Goal: Task Accomplishment & Management: Manage account settings

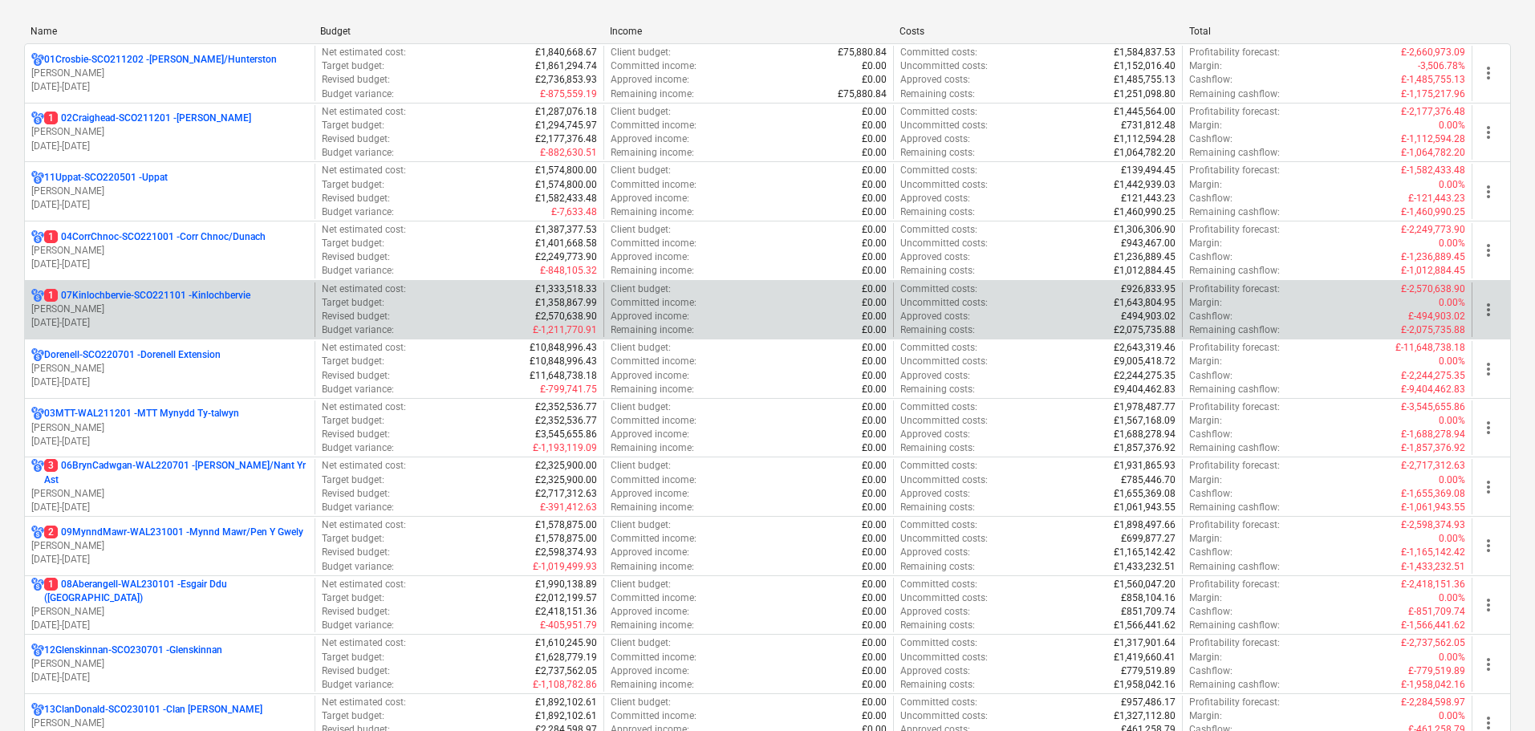
scroll to position [241, 0]
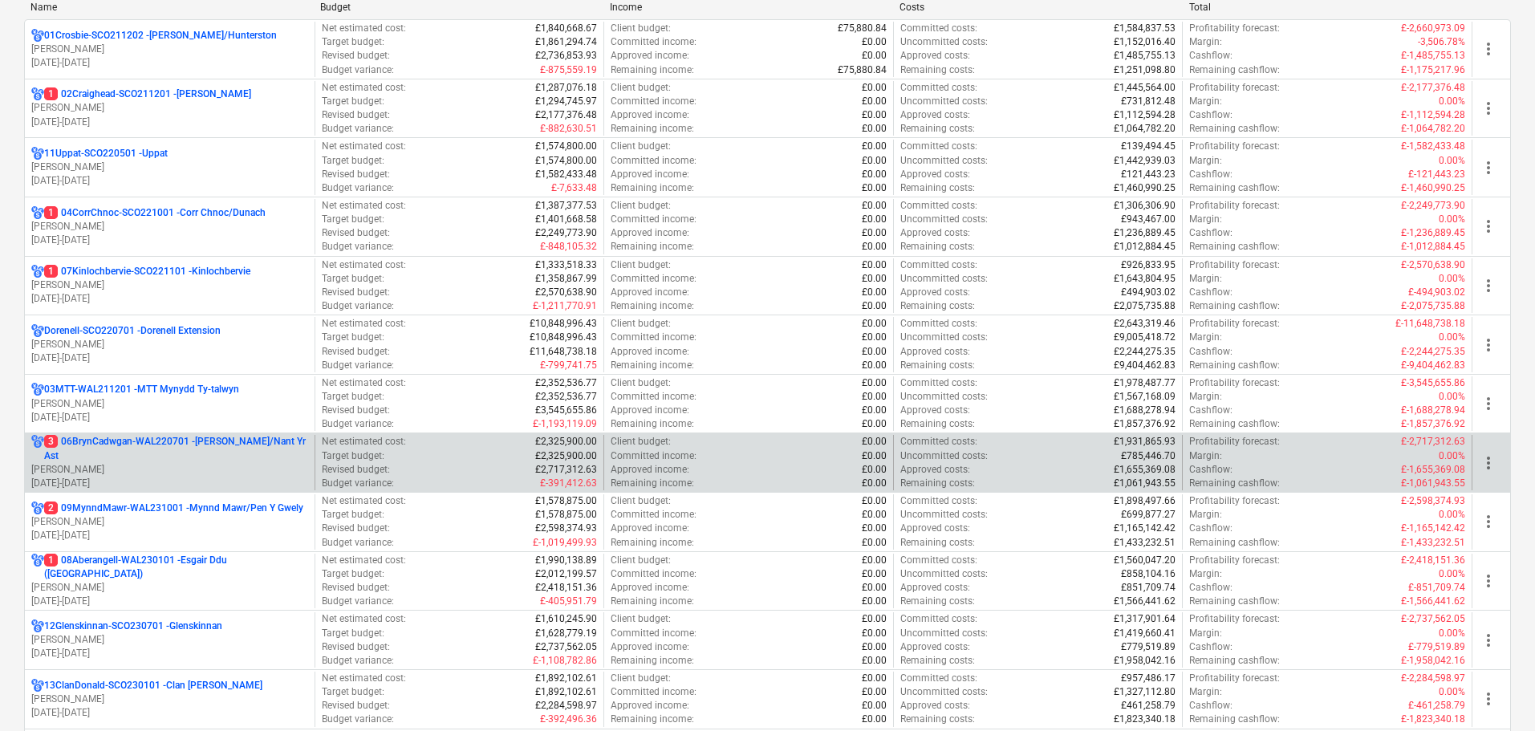
click at [152, 441] on p "3 06BrynCadwgan-WAL220701 - [PERSON_NAME]/Nant Yr Ast" at bounding box center [176, 448] width 264 height 27
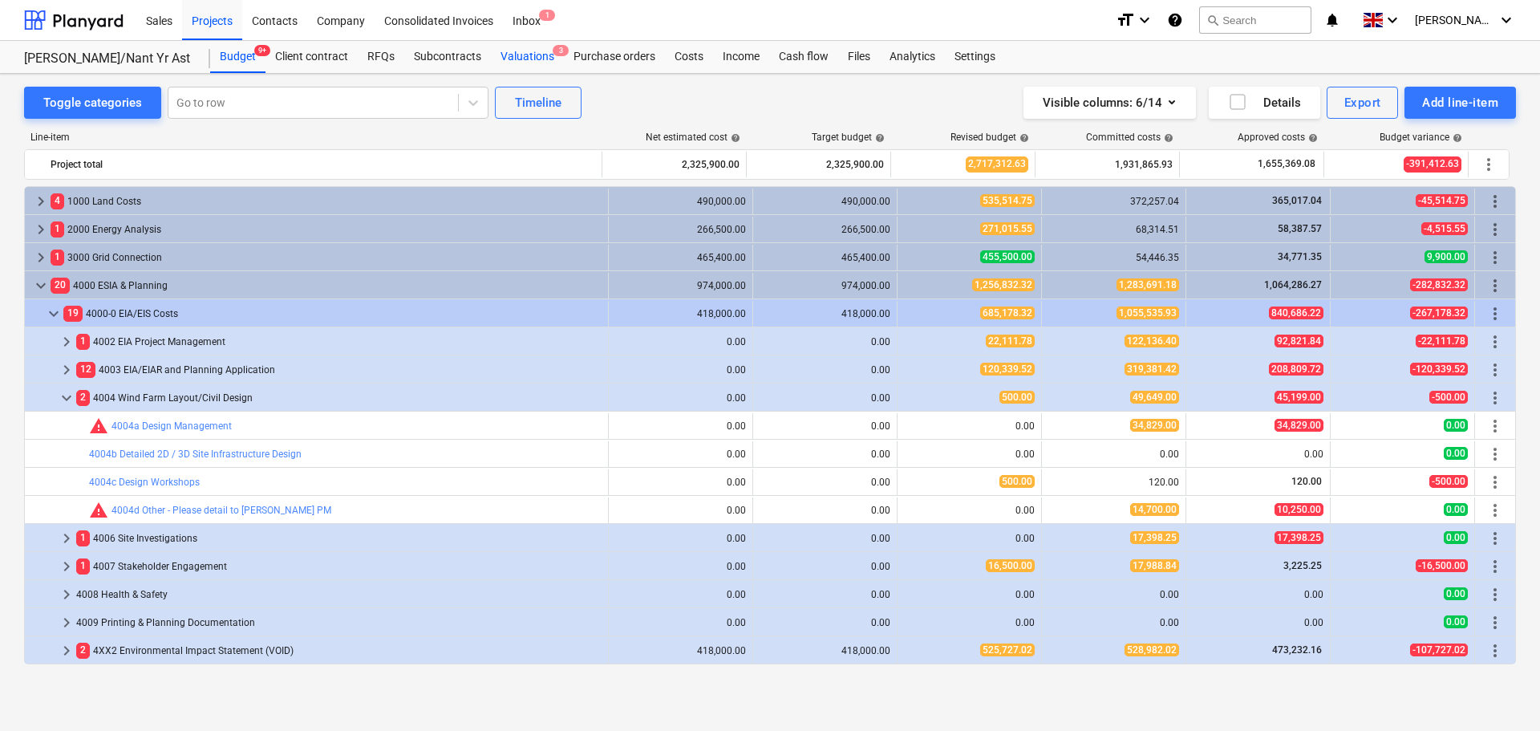
click at [525, 58] on div "Valuations 3" at bounding box center [527, 57] width 73 height 32
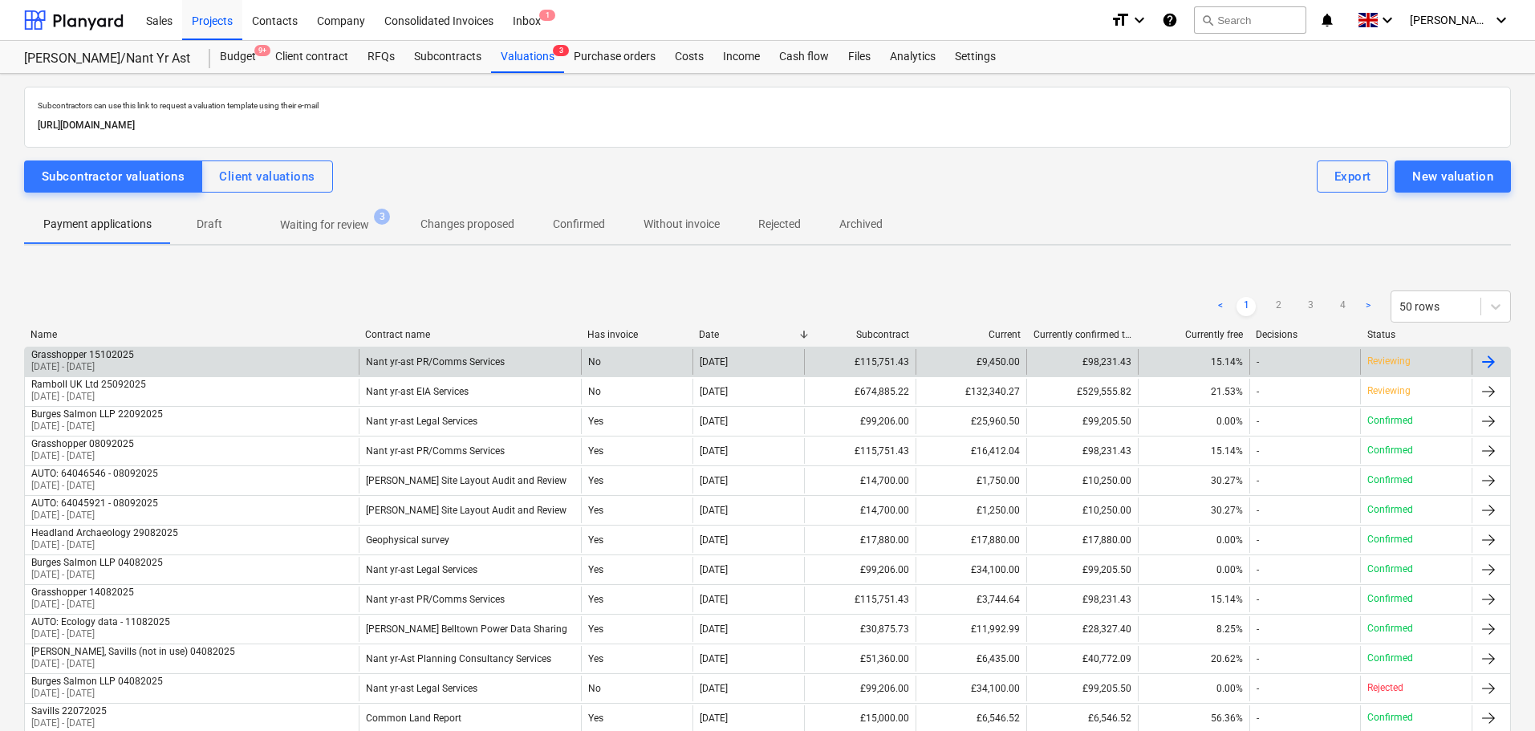
click at [260, 365] on div "Grasshopper 15102025 [DATE] - [DATE]" at bounding box center [192, 362] width 334 height 26
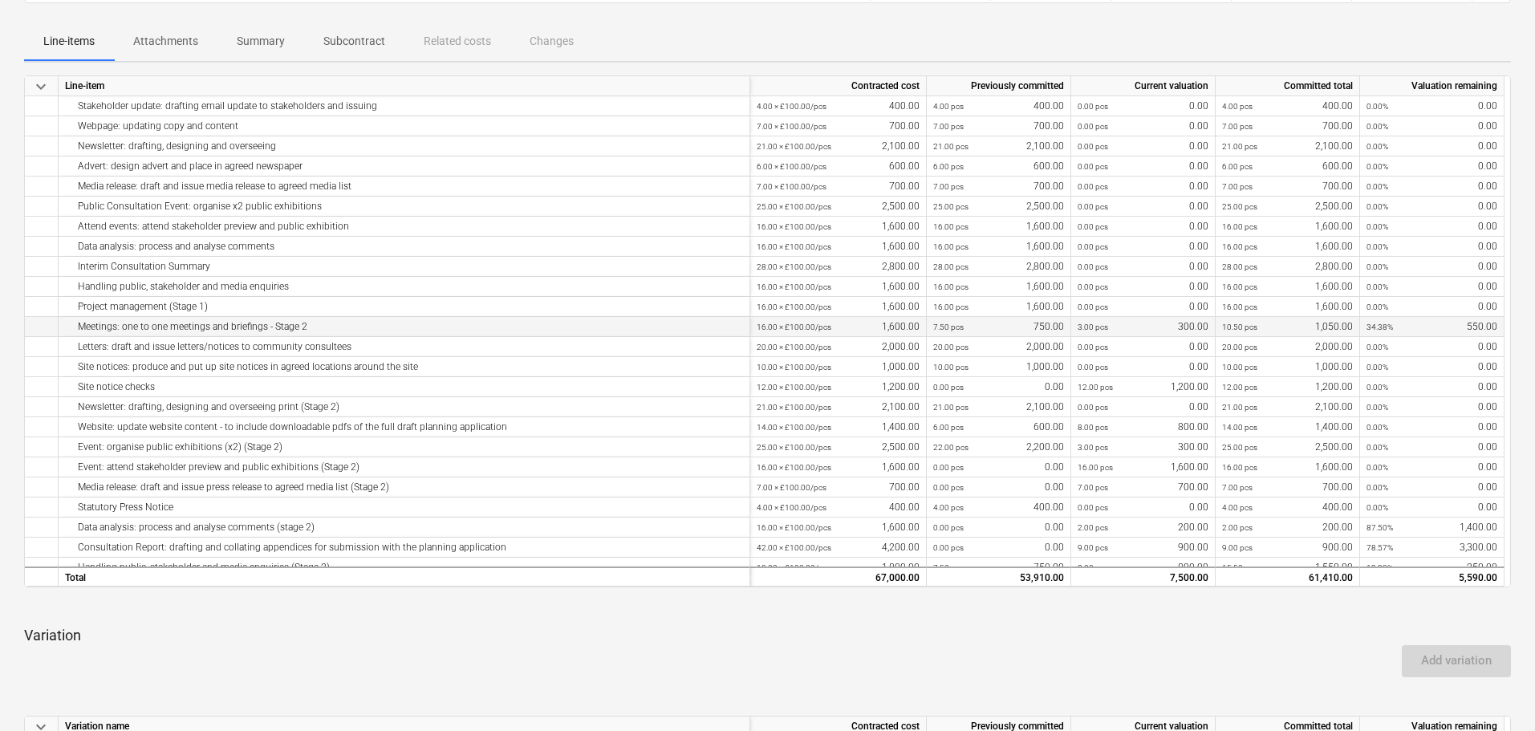
scroll to position [312, 0]
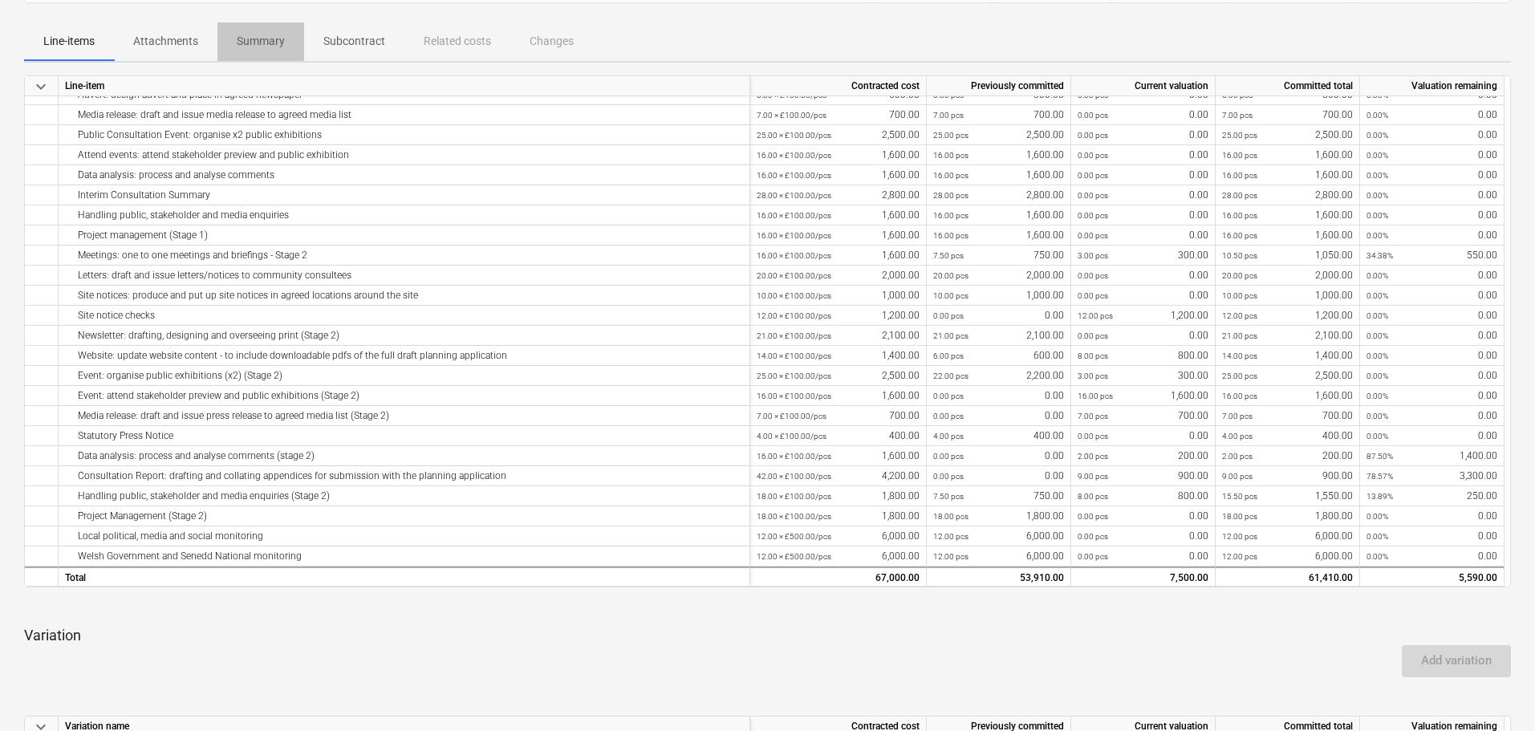
click at [237, 45] on p "Summary" at bounding box center [261, 41] width 48 height 17
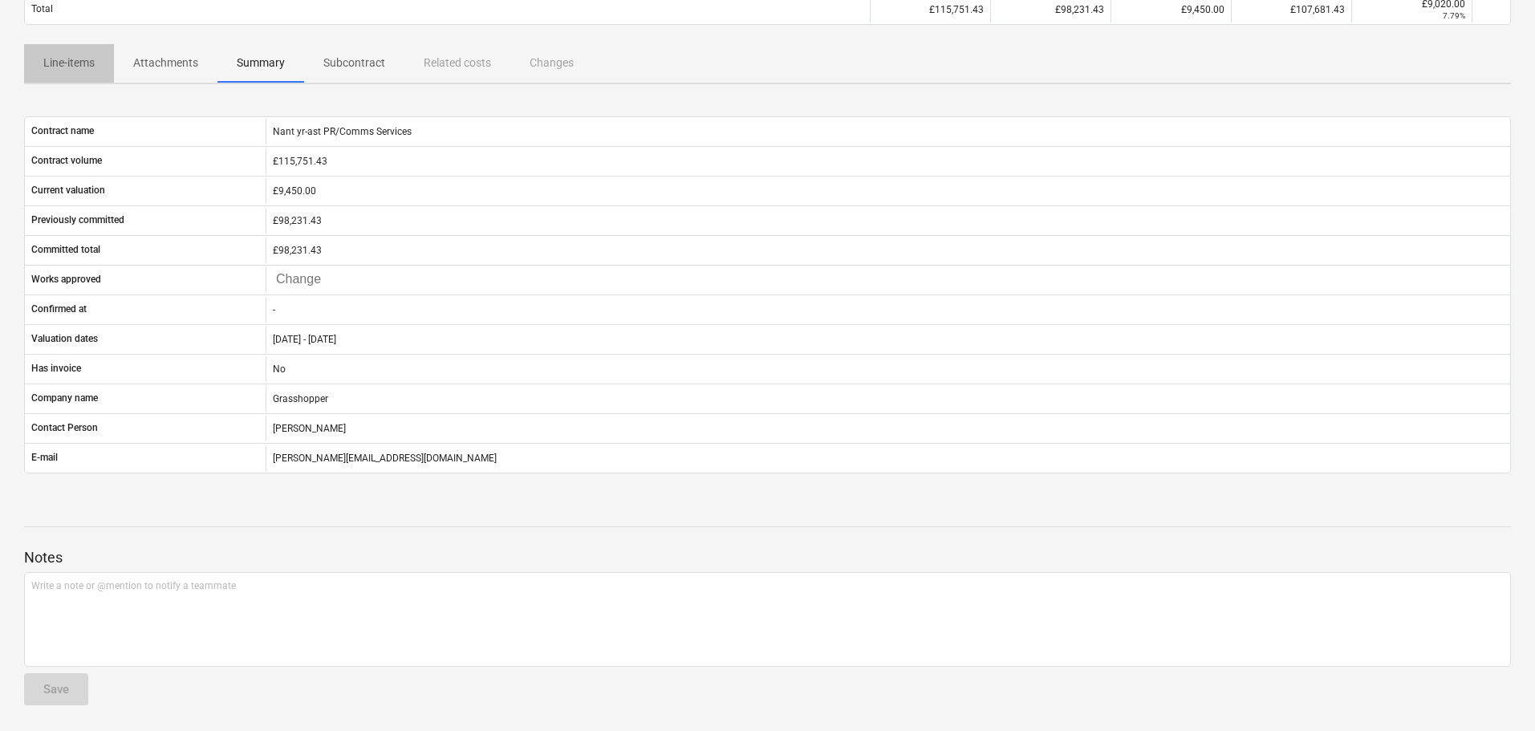
click at [82, 63] on p "Line-items" at bounding box center [68, 63] width 51 height 17
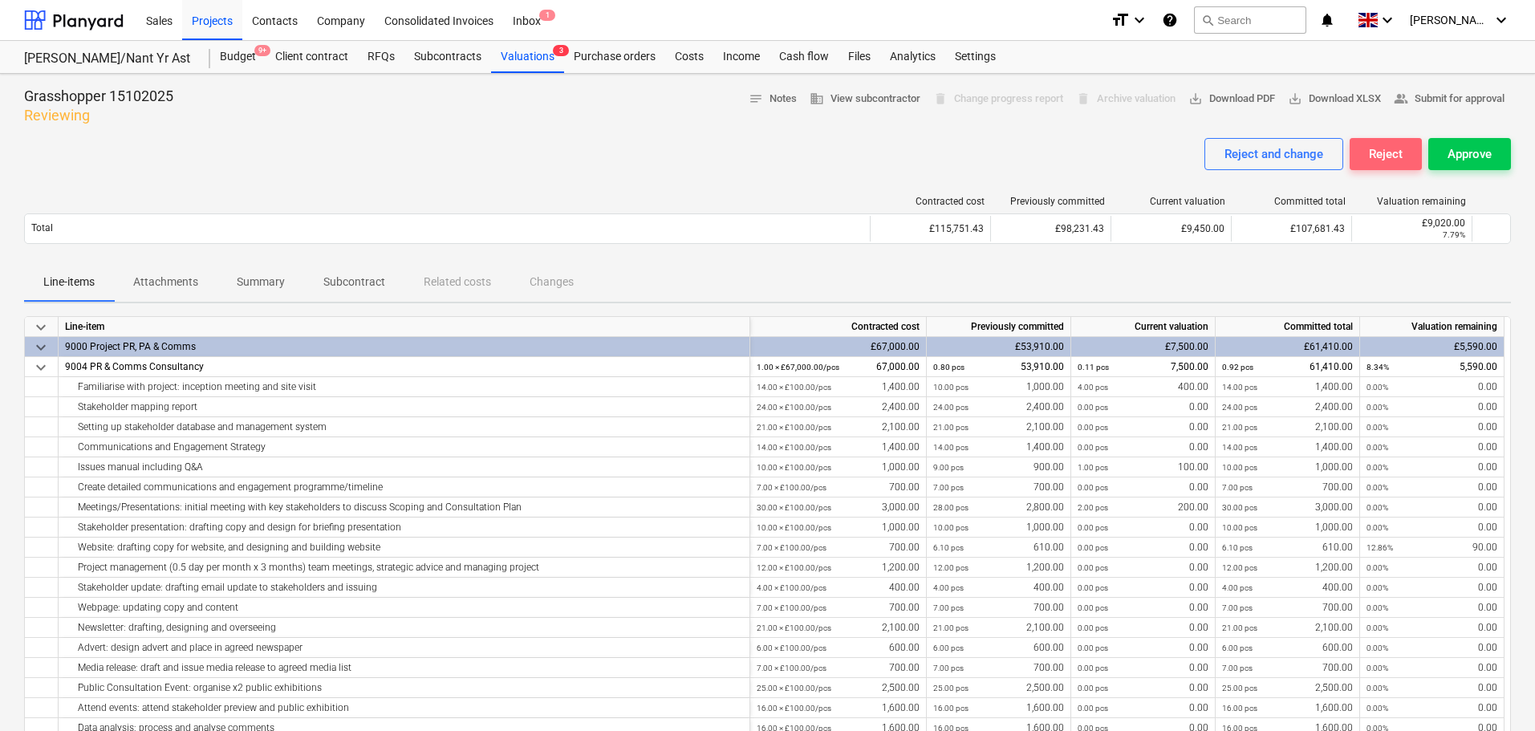
click at [1382, 159] on div "Reject" at bounding box center [1386, 154] width 34 height 21
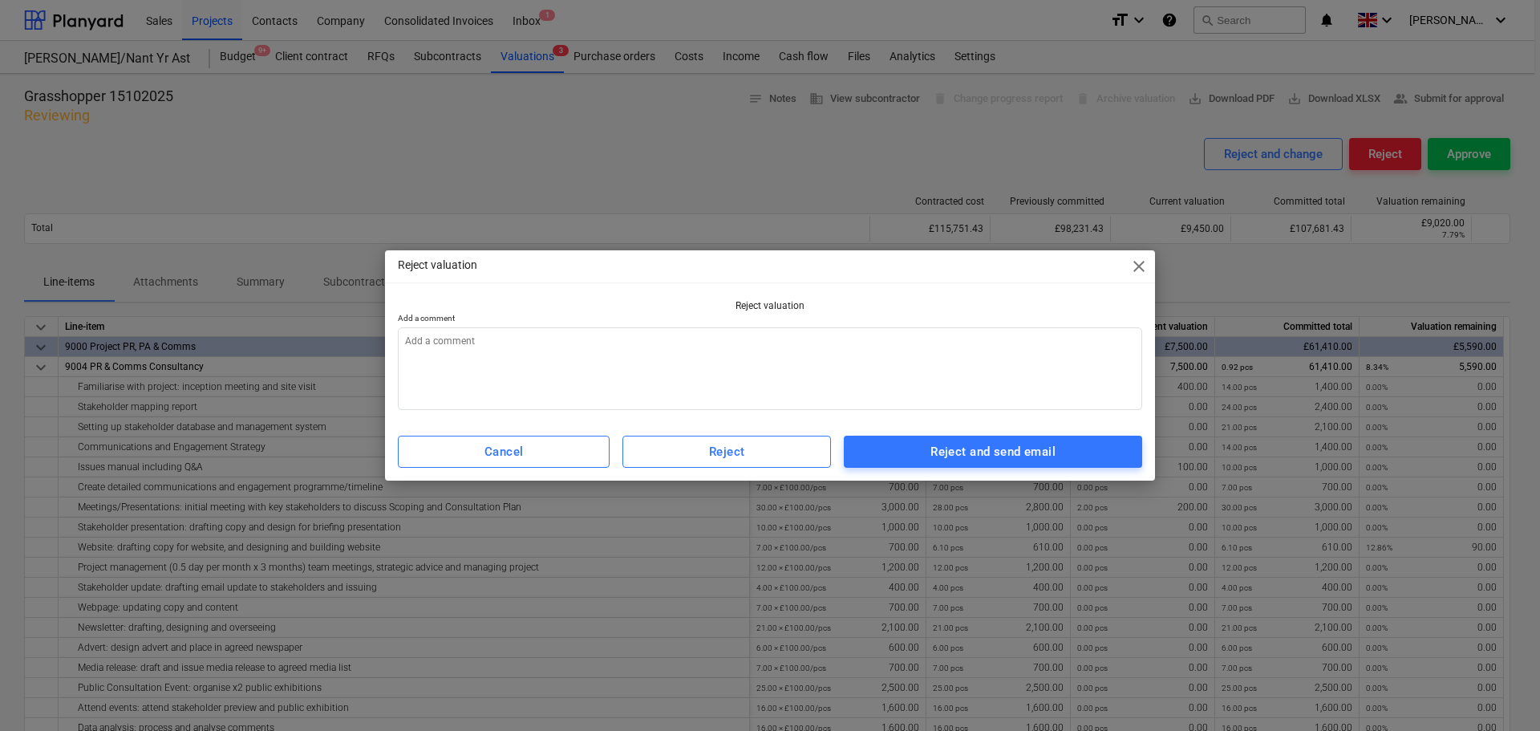
type textarea "x"
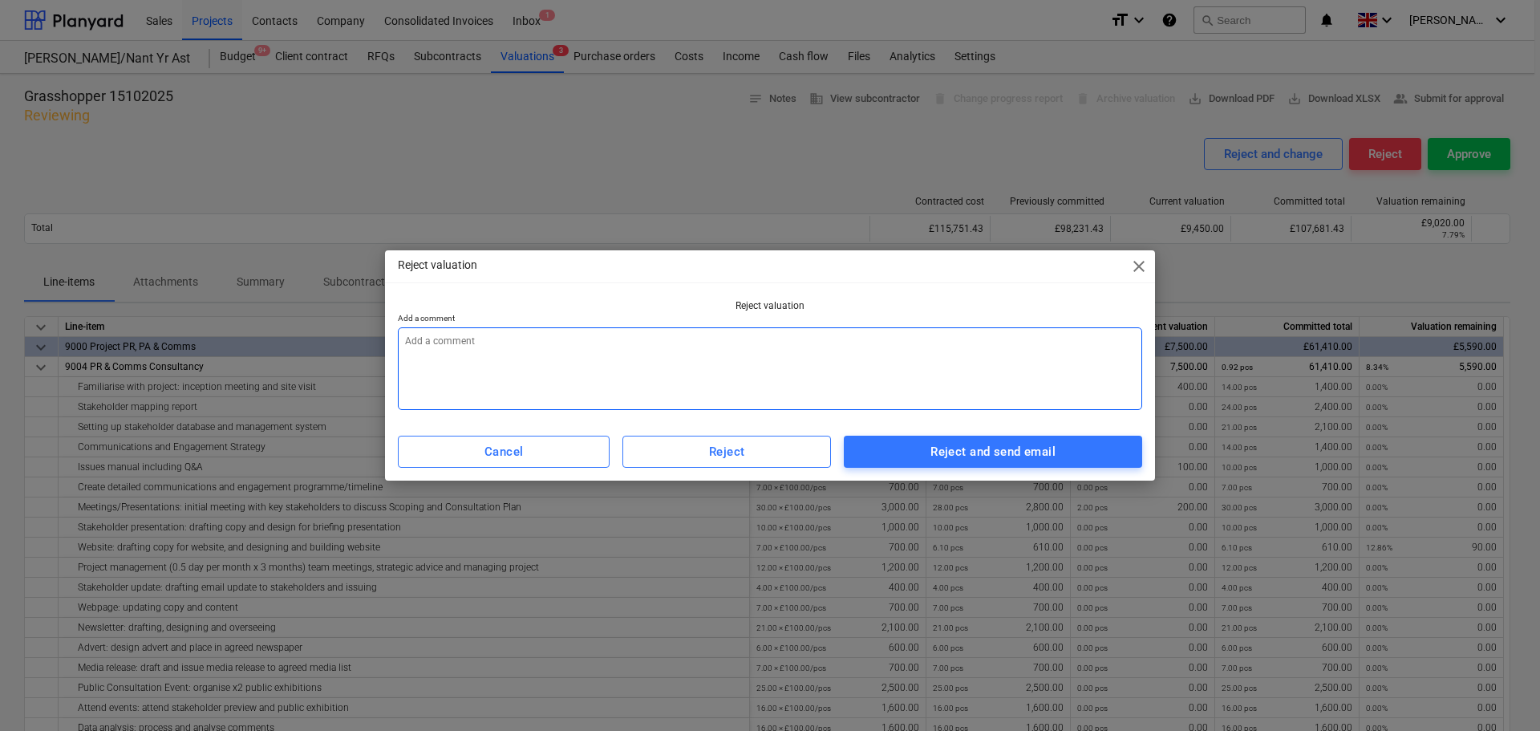
click at [607, 369] on textarea at bounding box center [770, 368] width 745 height 83
type textarea "r"
type textarea "x"
type textarea "re"
type textarea "x"
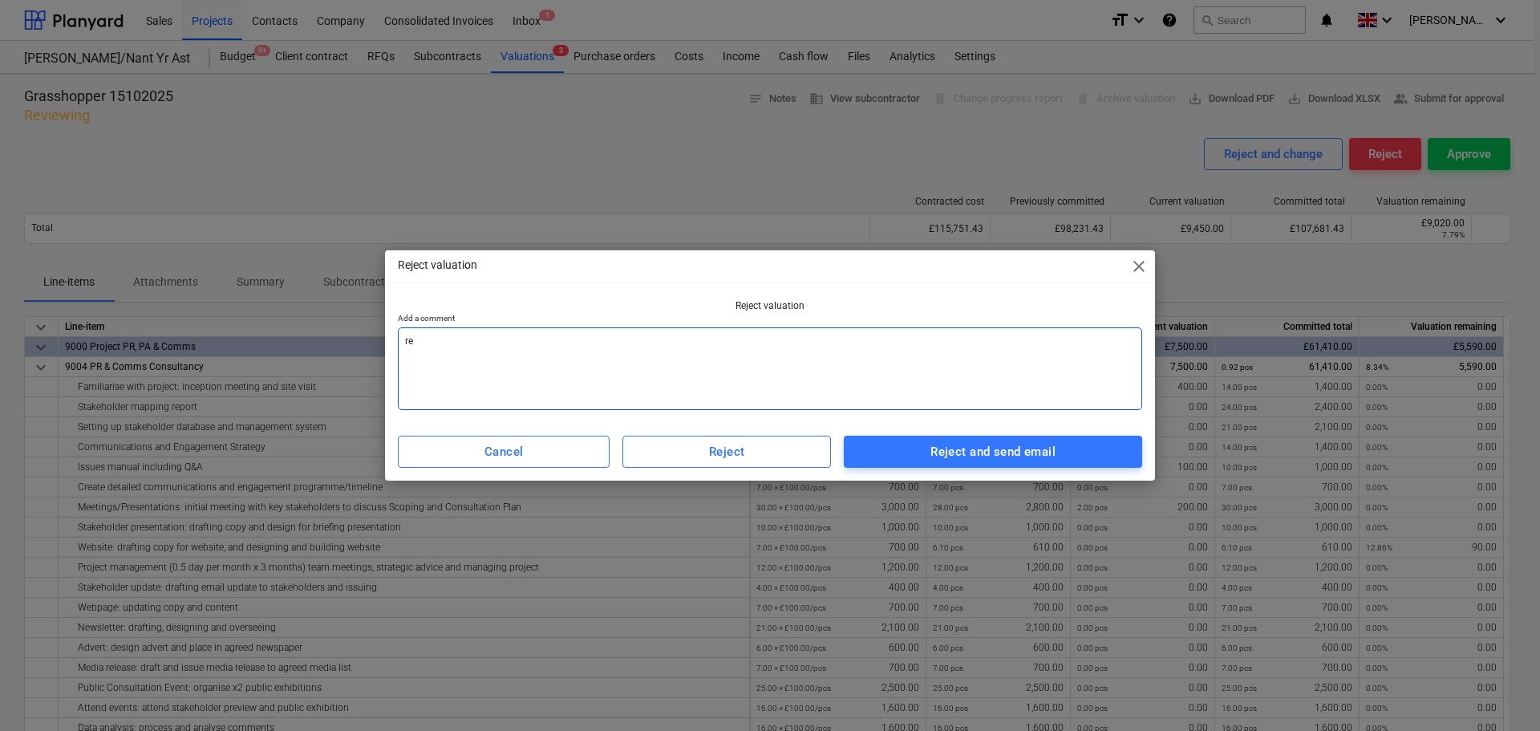
type textarea "req"
type textarea "x"
type textarea "requ"
type textarea "x"
type textarea "requi"
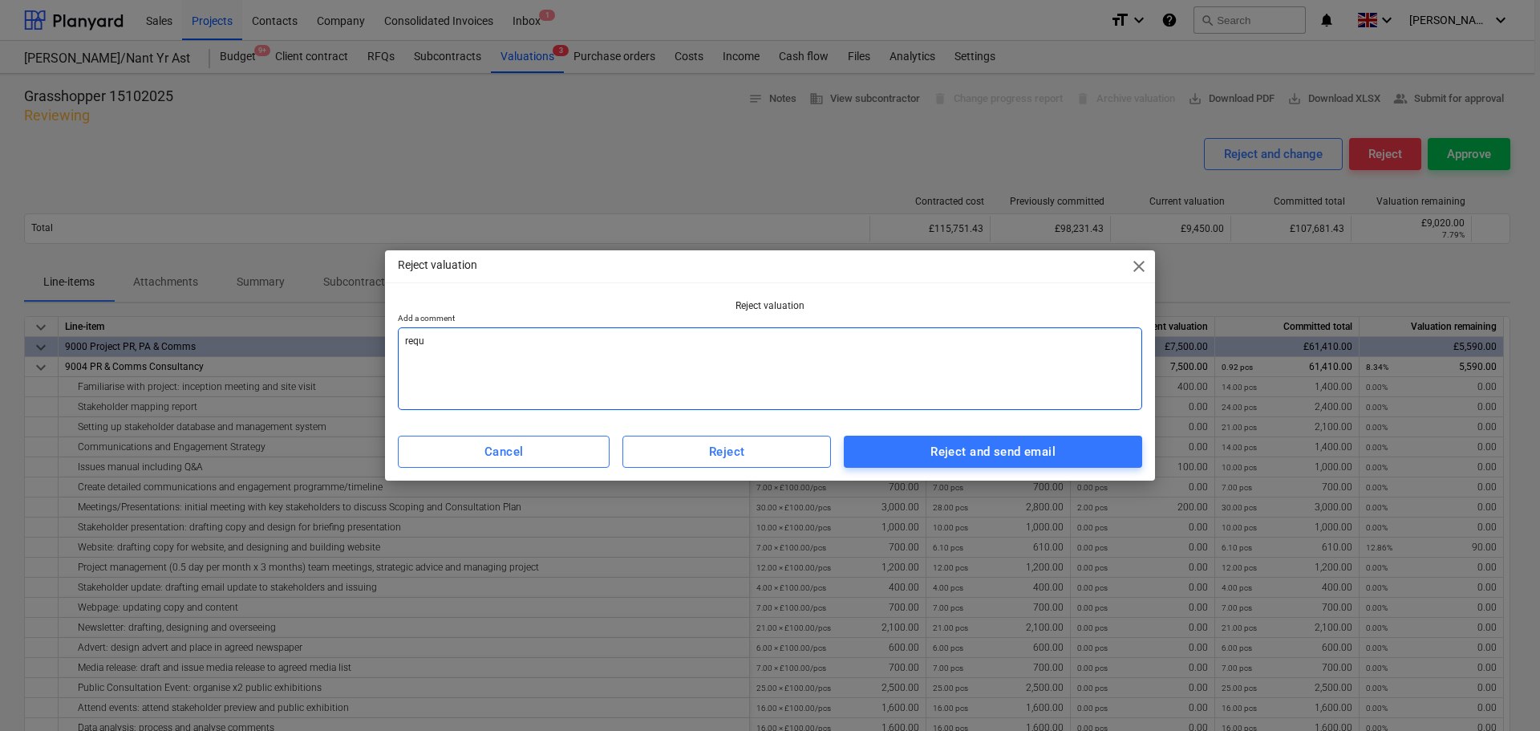
type textarea "x"
type textarea "requir"
type textarea "x"
type textarea "require"
type textarea "x"
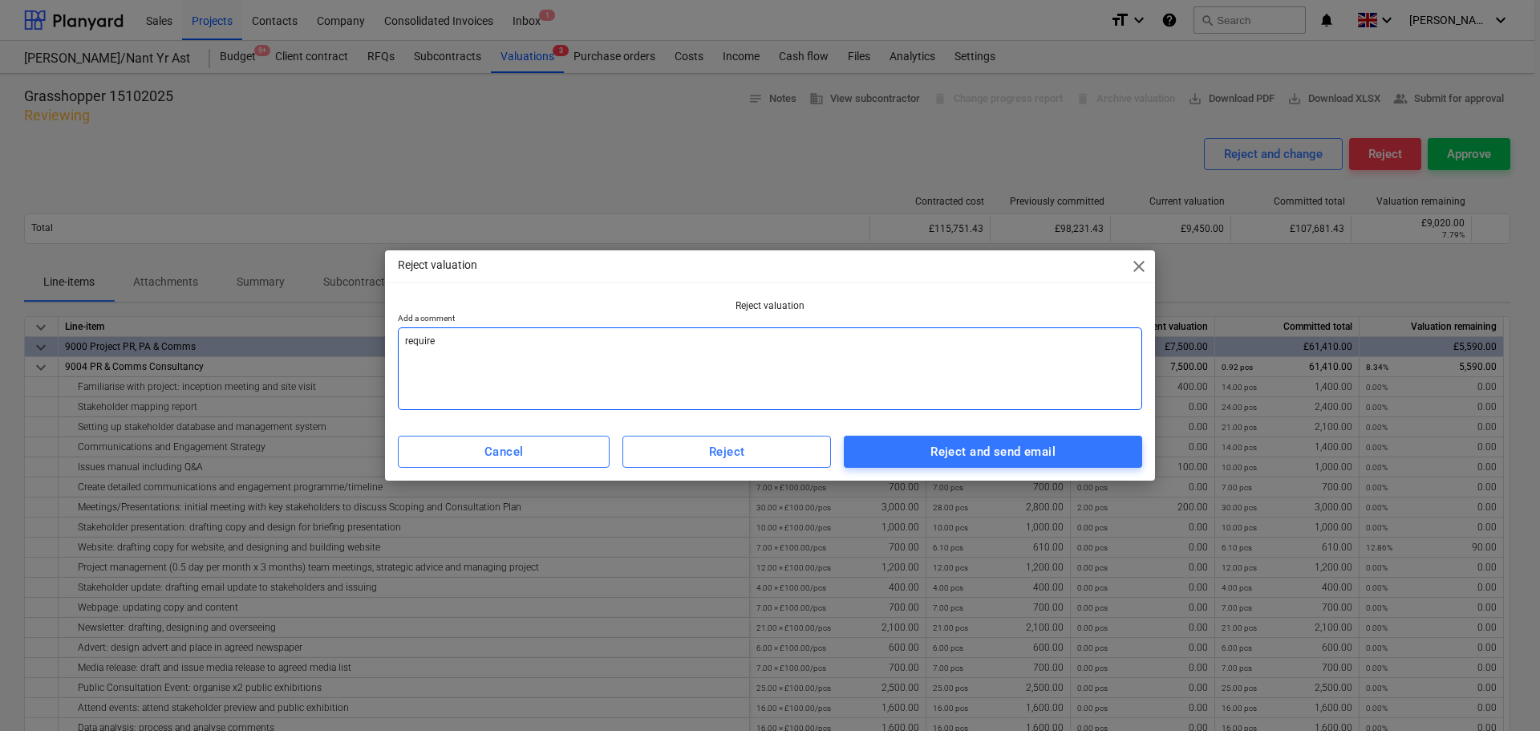
type textarea "requires"
type textarea "x"
type textarea "requires"
type textarea "x"
type textarea "requires u"
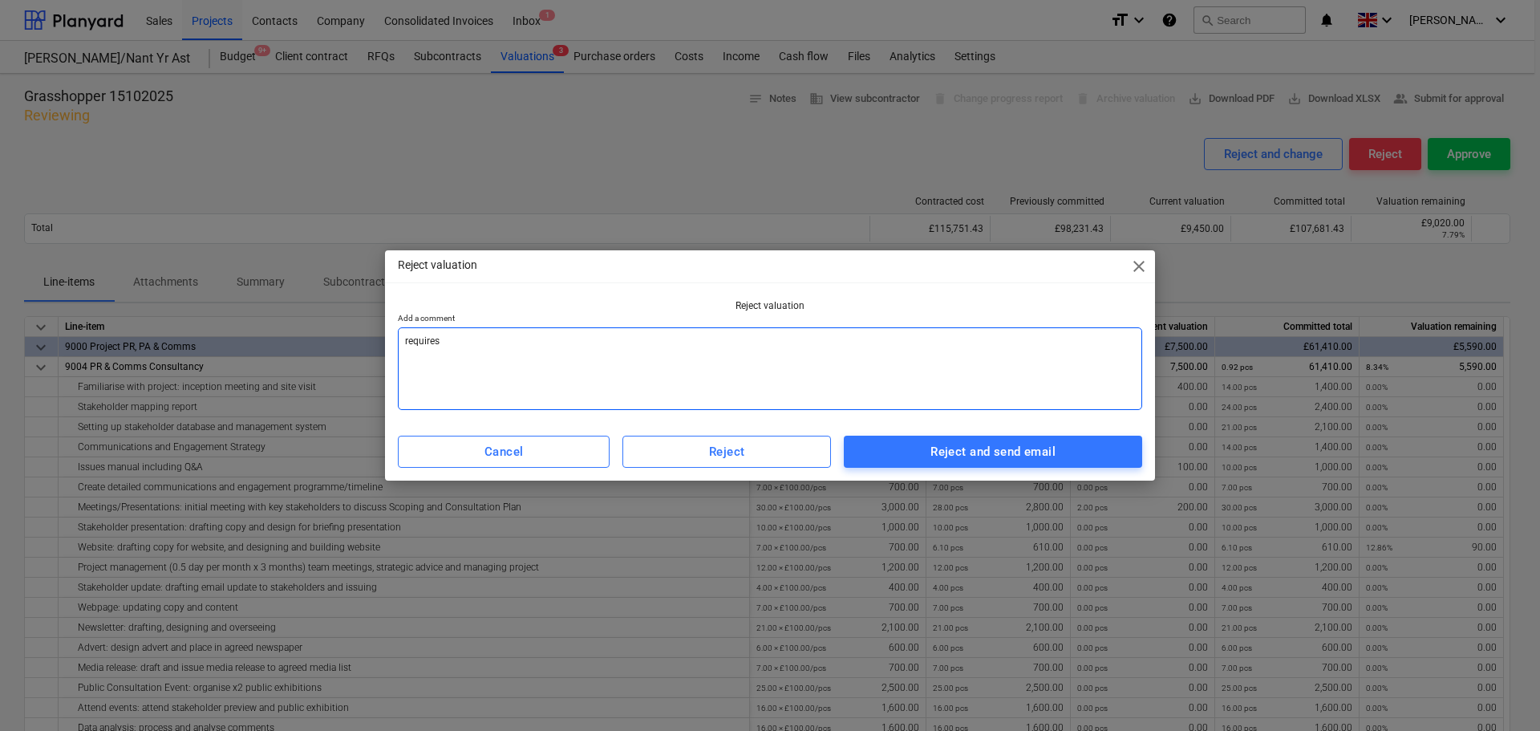
type textarea "x"
type textarea "requires up"
type textarea "x"
type textarea "requires upd"
type textarea "x"
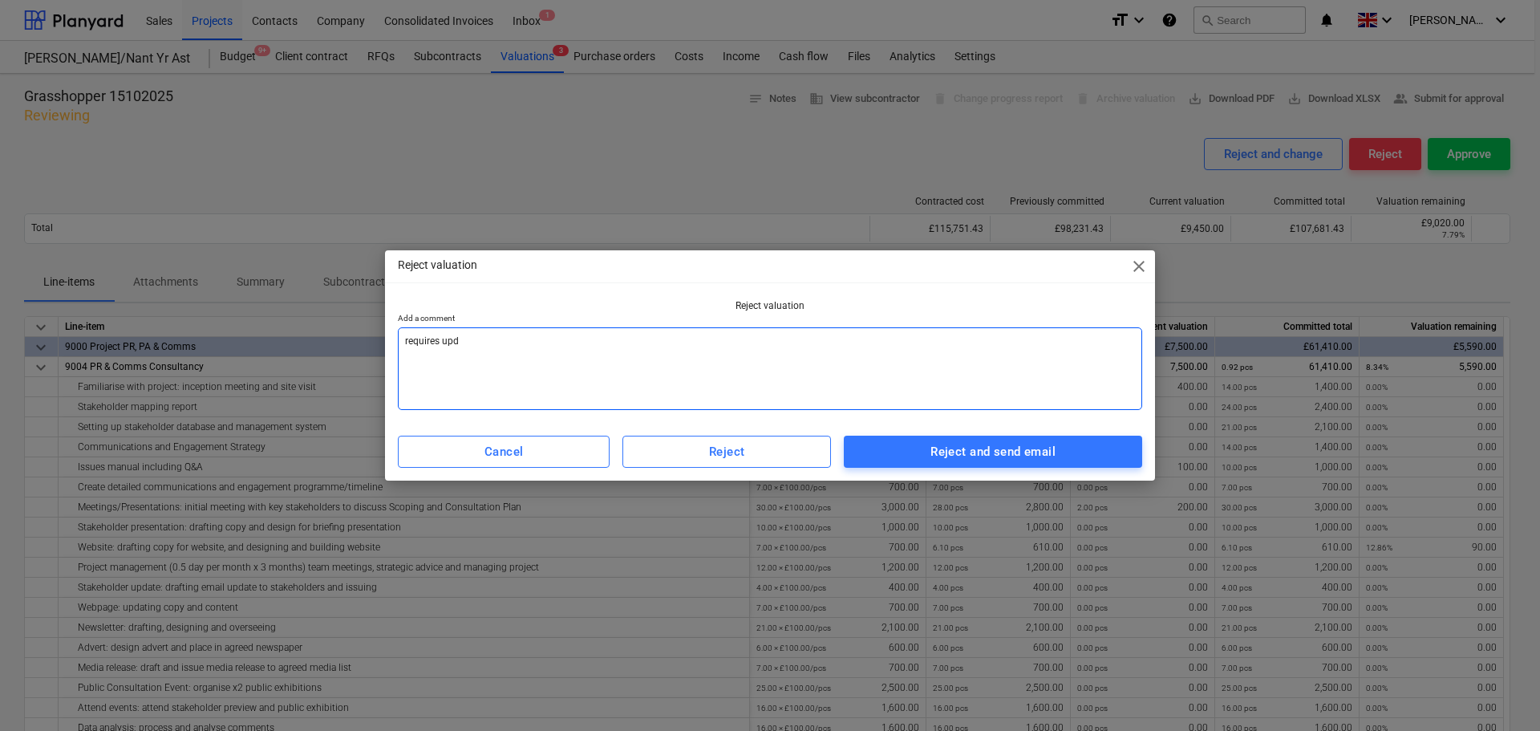
type textarea "requires upda"
type textarea "x"
type textarea "requires updat"
type textarea "x"
type textarea "requires update"
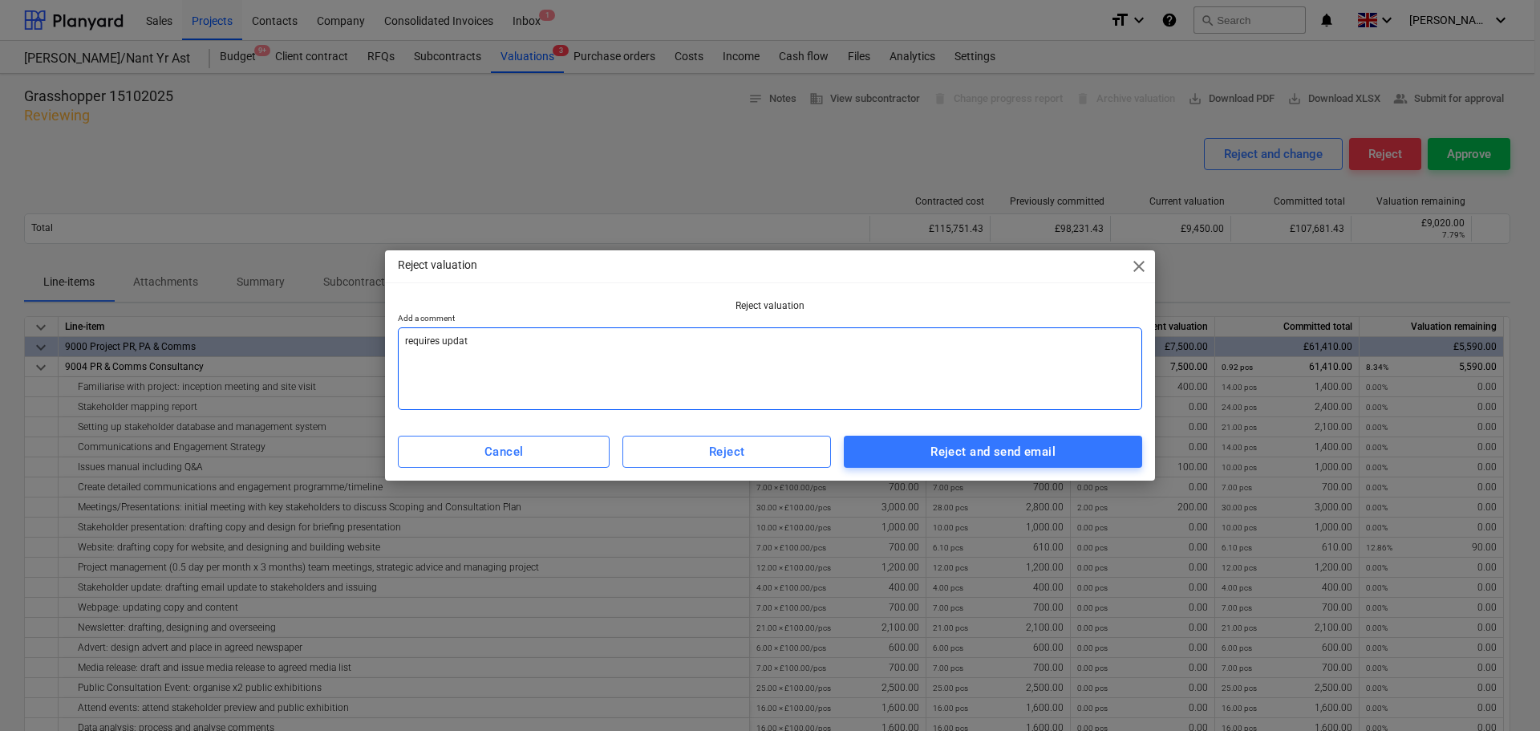
type textarea "x"
type textarea "requires updates"
type textarea "x"
type textarea "requires updates"
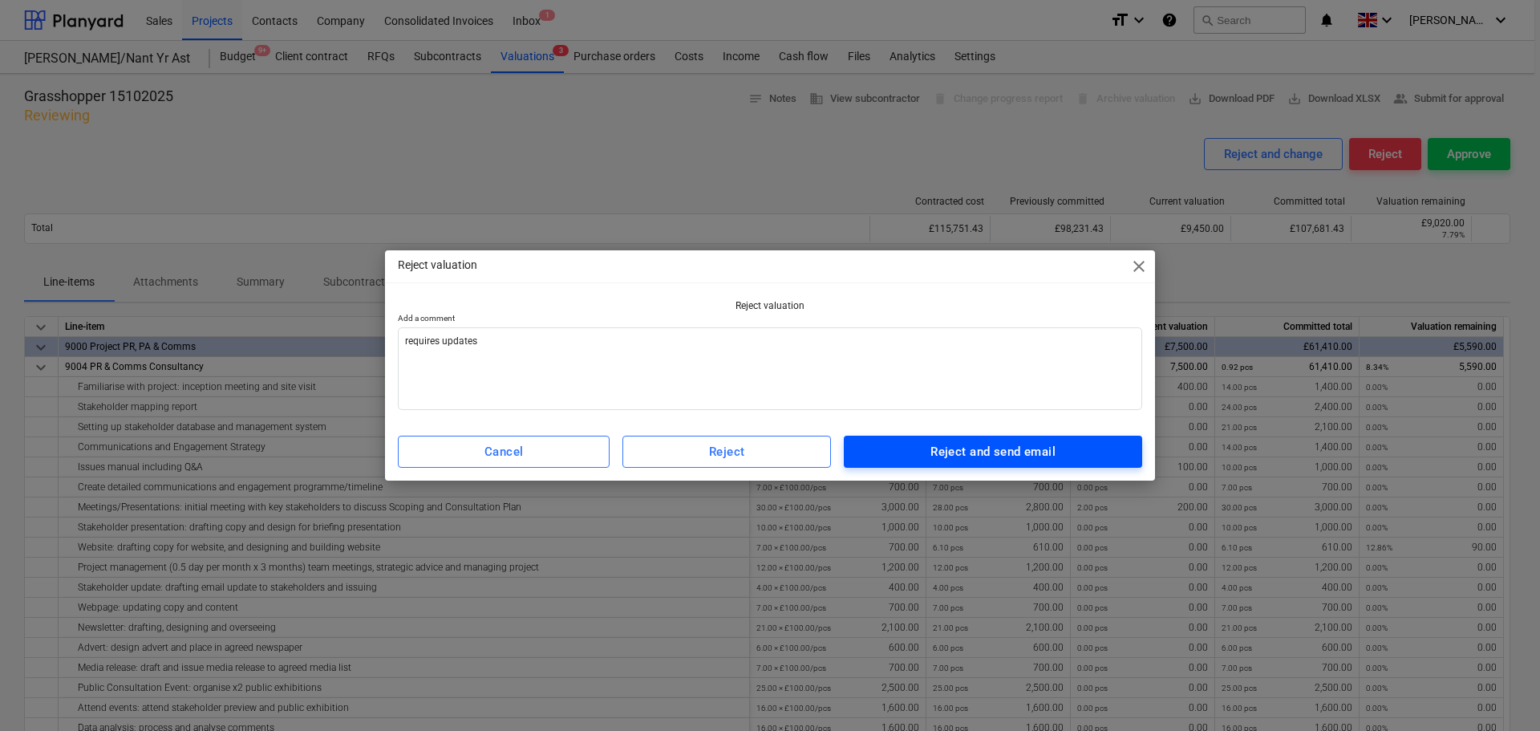
click at [945, 457] on div "Reject and send email" at bounding box center [993, 451] width 125 height 21
type textarea "x"
